Goal: Transaction & Acquisition: Purchase product/service

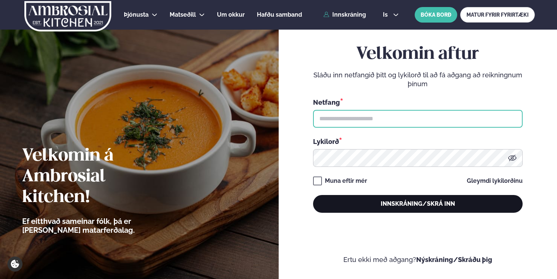
type input "**********"
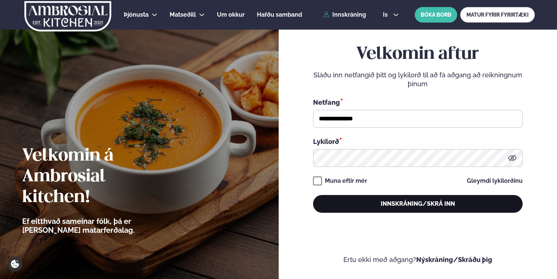
click at [357, 206] on button "Innskráning/Skrá inn" at bounding box center [418, 204] width 210 height 18
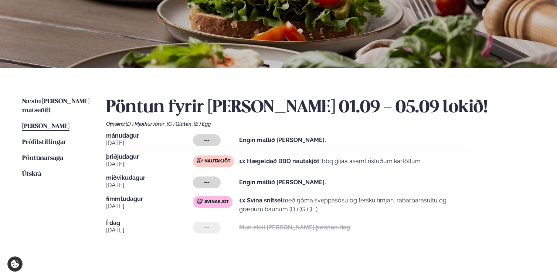
scroll to position [102, 0]
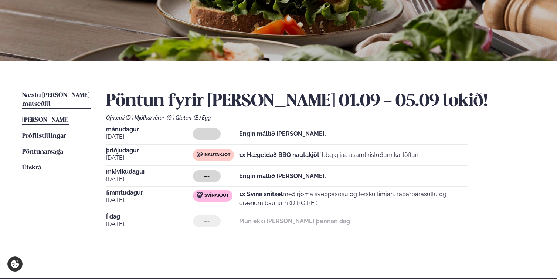
click at [47, 94] on span "Næstu [PERSON_NAME] matseðill" at bounding box center [55, 99] width 67 height 15
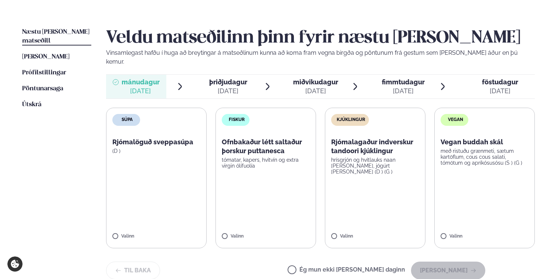
scroll to position [164, 0]
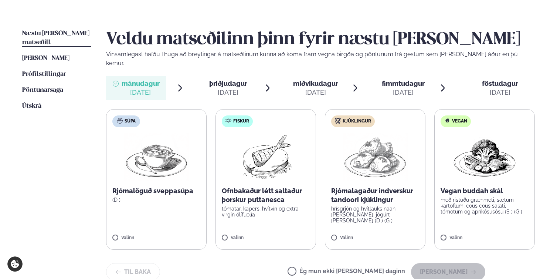
click at [213, 79] on span "þriðjudagur" at bounding box center [228, 83] width 38 height 8
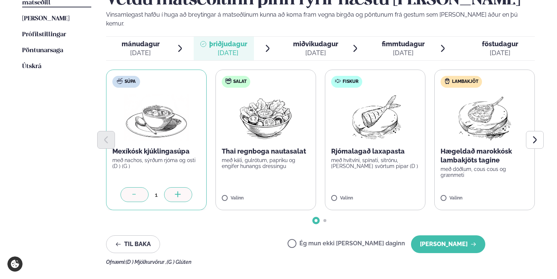
scroll to position [205, 0]
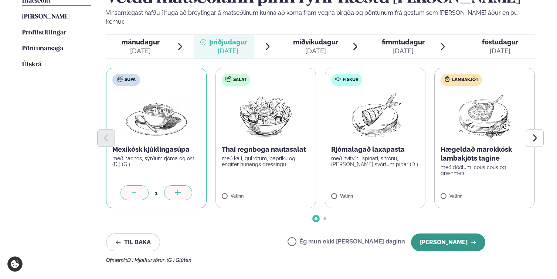
click at [437, 233] on button "[PERSON_NAME]" at bounding box center [448, 242] width 74 height 18
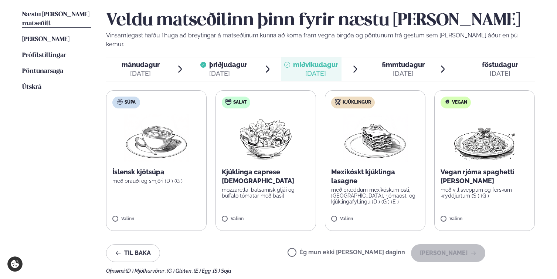
scroll to position [176, 0]
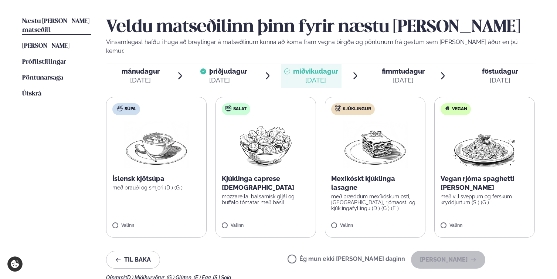
click at [410, 76] on div "[DATE]" at bounding box center [403, 80] width 43 height 9
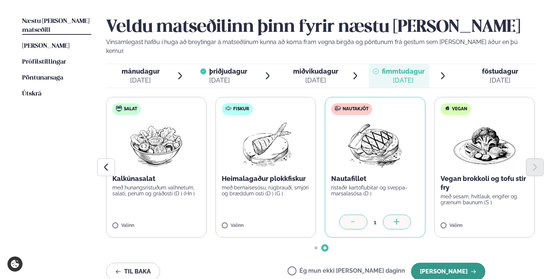
click at [451, 262] on button "[PERSON_NAME]" at bounding box center [448, 271] width 74 height 18
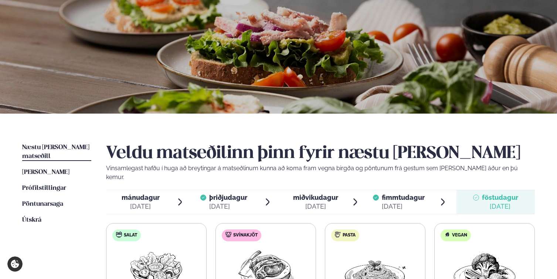
scroll to position [72, 0]
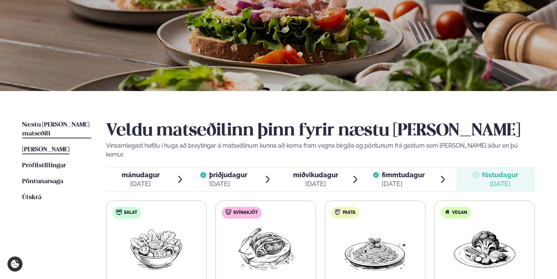
click at [44, 146] on span "[PERSON_NAME]" at bounding box center [45, 149] width 47 height 6
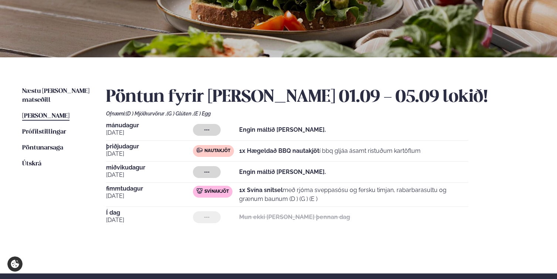
scroll to position [109, 0]
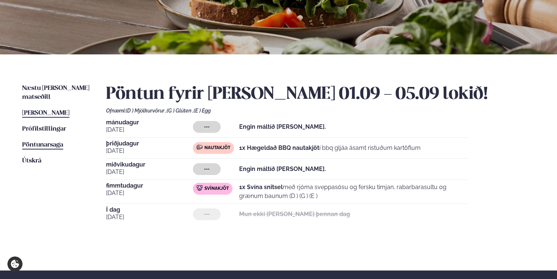
click at [43, 142] on span "Pöntunarsaga" at bounding box center [42, 145] width 41 height 6
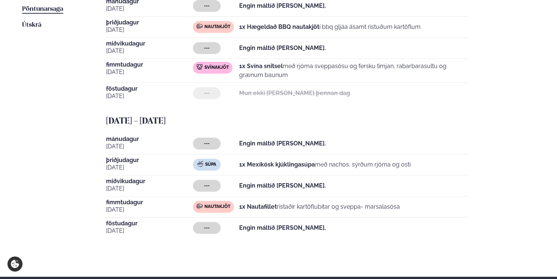
scroll to position [247, 0]
